Goal: Find contact information: Find contact information

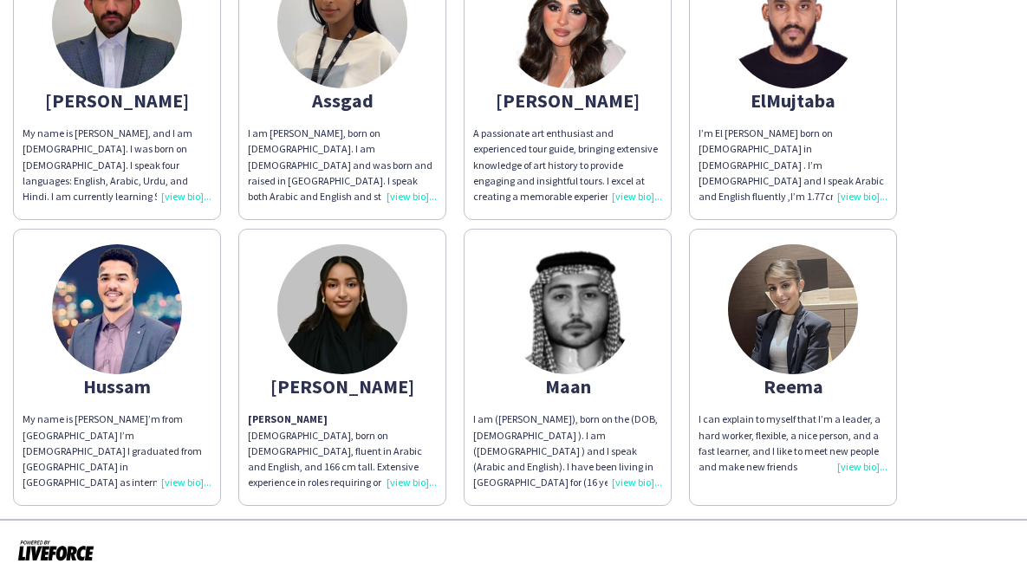
scroll to position [122, 0]
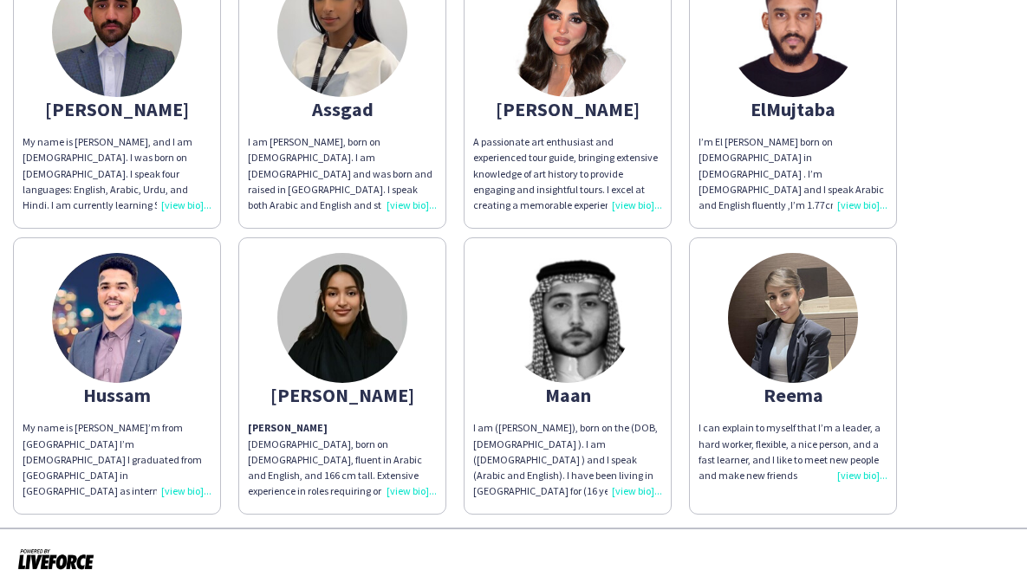
drag, startPoint x: 829, startPoint y: 396, endPoint x: 765, endPoint y: 395, distance: 64.1
click at [765, 395] on div "Reema" at bounding box center [792, 395] width 189 height 16
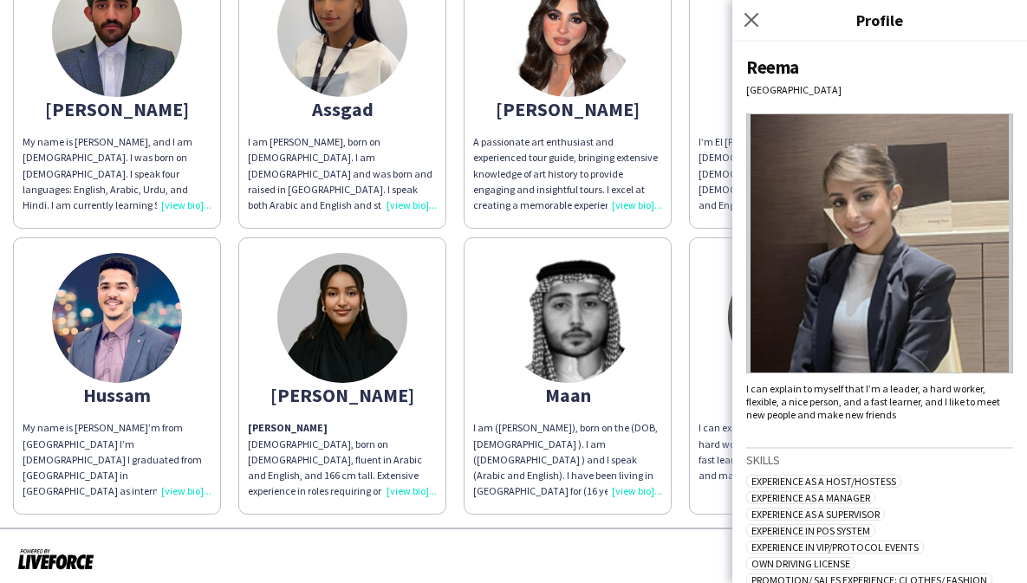
copy div "Reema"
click at [96, 114] on div "[PERSON_NAME]" at bounding box center [117, 109] width 189 height 16
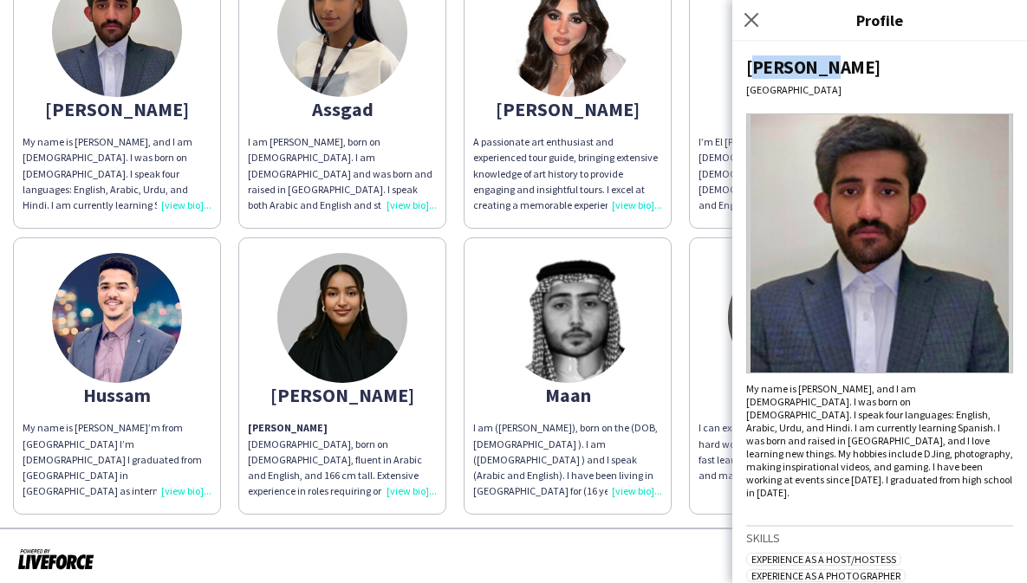
drag, startPoint x: 749, startPoint y: 67, endPoint x: 843, endPoint y: 67, distance: 94.5
click at [843, 67] on div "[PERSON_NAME]" at bounding box center [879, 66] width 267 height 23
copy div "[PERSON_NAME]"
drag, startPoint x: 152, startPoint y: 392, endPoint x: 87, endPoint y: 393, distance: 65.0
click at [87, 393] on div "Hussam" at bounding box center [117, 395] width 189 height 16
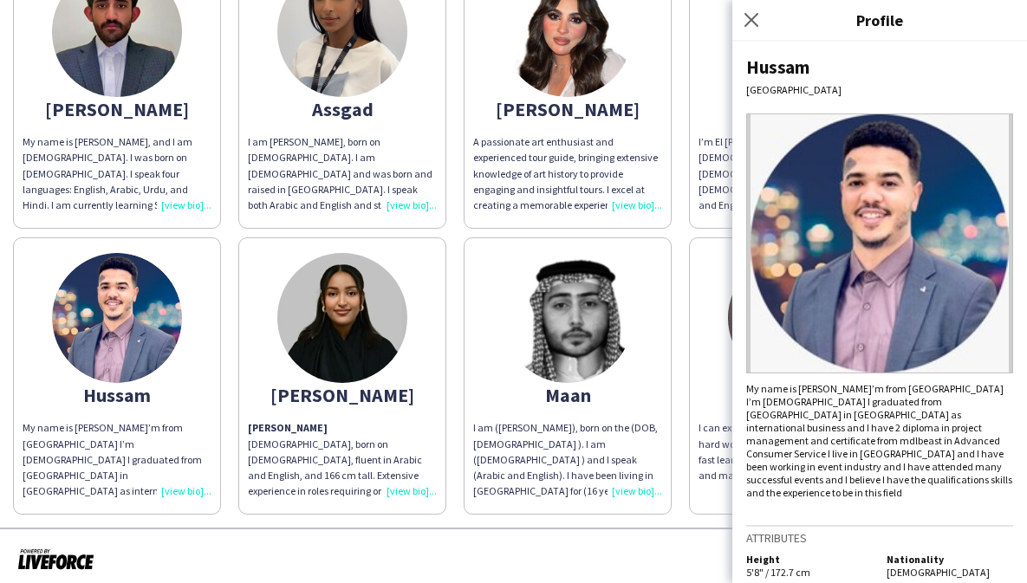
copy div "Hussam"
click at [747, 18] on icon "Close pop-in" at bounding box center [751, 19] width 16 height 16
